Goal: Information Seeking & Learning: Stay updated

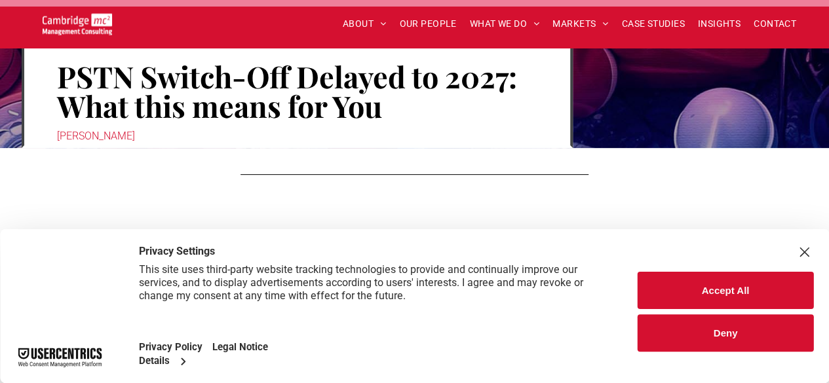
scroll to position [197, 0]
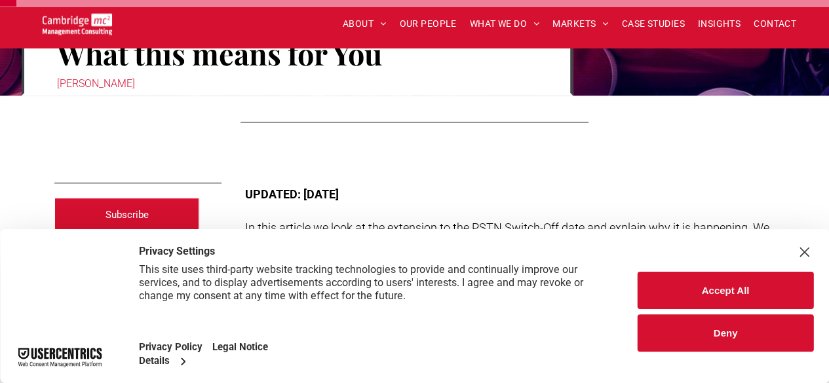
click at [718, 332] on button "Deny" at bounding box center [725, 332] width 176 height 37
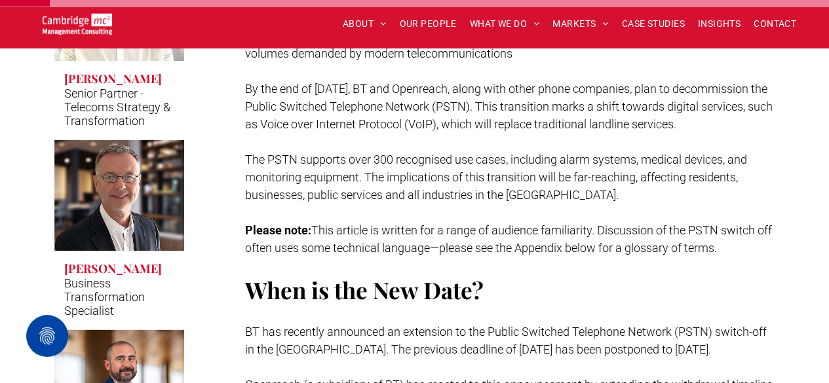
scroll to position [655, 0]
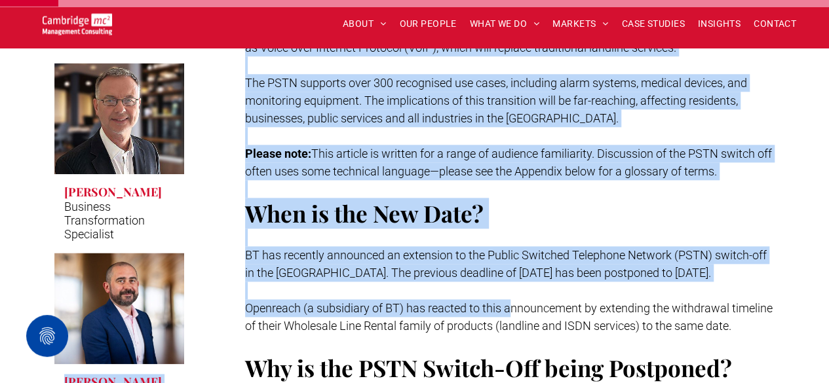
drag, startPoint x: 525, startPoint y: 286, endPoint x: 161, endPoint y: 265, distance: 364.8
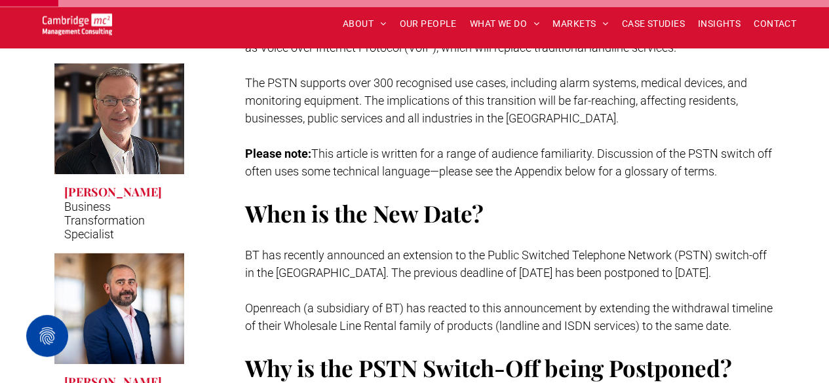
click at [626, 301] on span "Openreach (a subsidiary of BT) has reacted to this announcement by extending th…" at bounding box center [508, 316] width 527 height 31
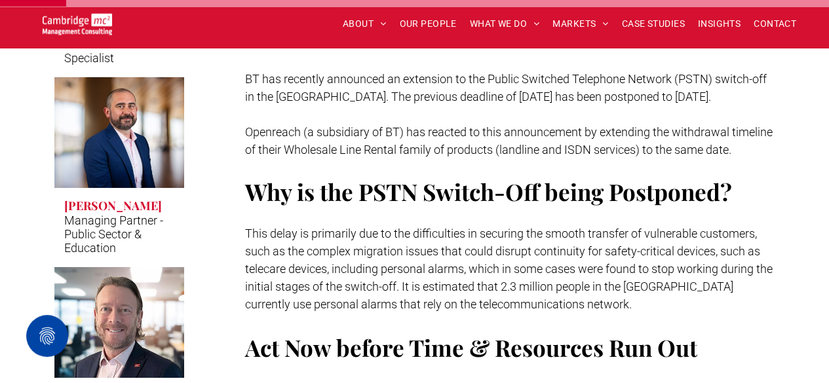
scroll to position [852, 0]
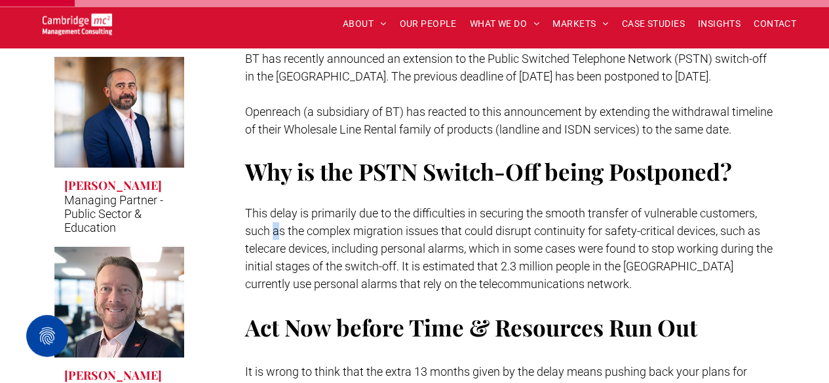
click at [772, 206] on span "This delay is primarily due to the difficulties in securing the smooth transfer…" at bounding box center [508, 248] width 527 height 85
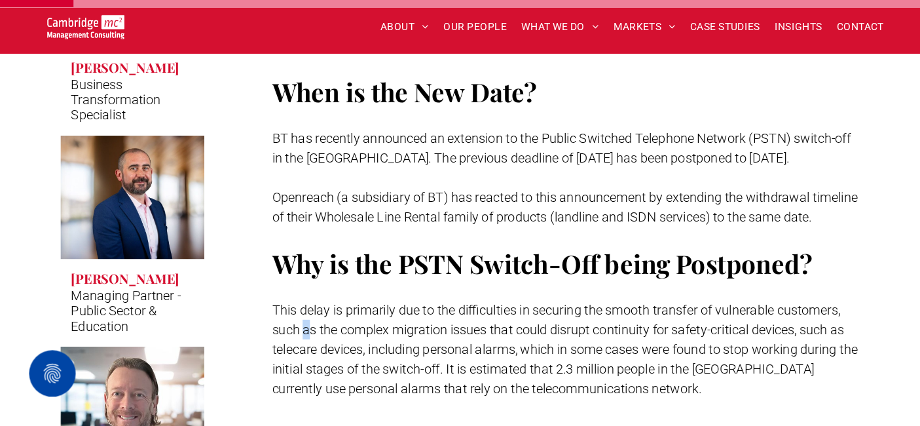
scroll to position [786, 0]
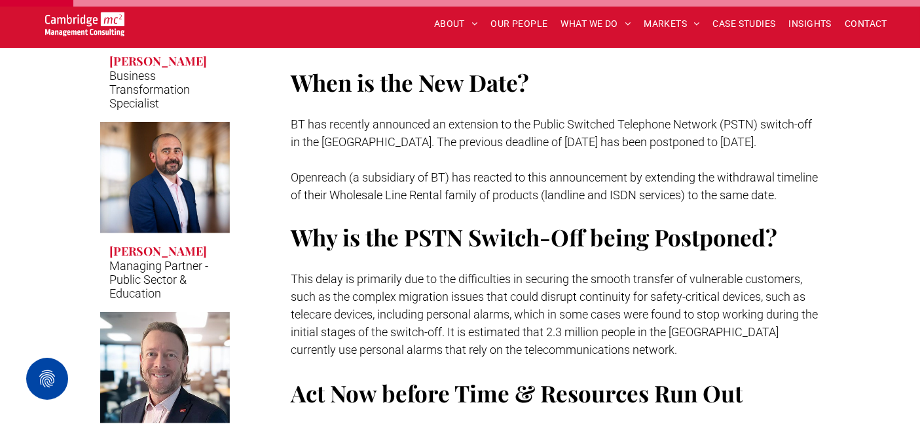
click at [507, 298] on span "This delay is primarily due to the difficulties in securing the smooth transfer…" at bounding box center [554, 314] width 527 height 85
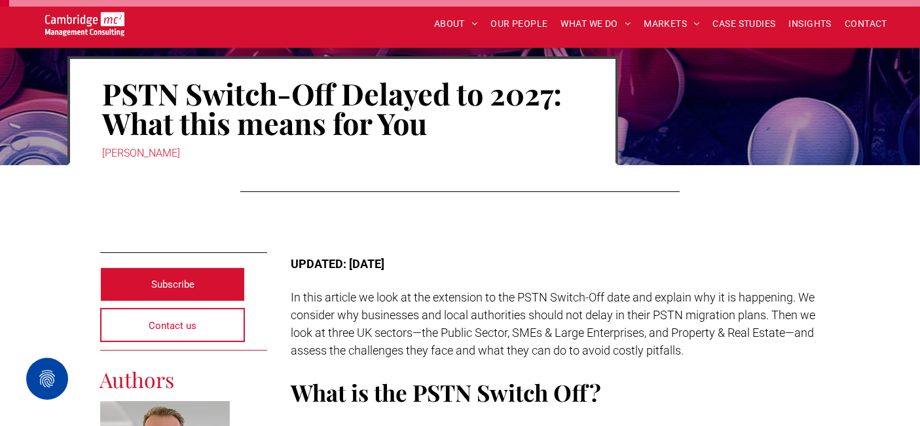
scroll to position [145, 0]
